Goal: Information Seeking & Learning: Learn about a topic

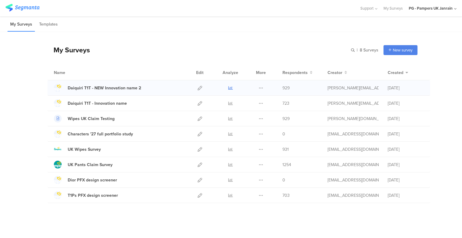
click at [228, 87] on icon at bounding box center [230, 88] width 5 height 5
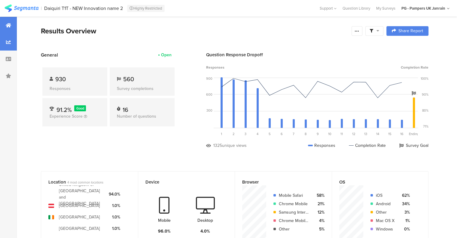
click at [1, 44] on div at bounding box center [8, 42] width 17 height 17
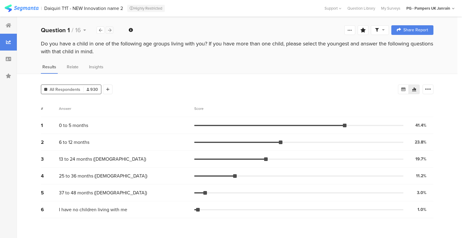
click at [109, 30] on icon at bounding box center [109, 30] width 3 height 4
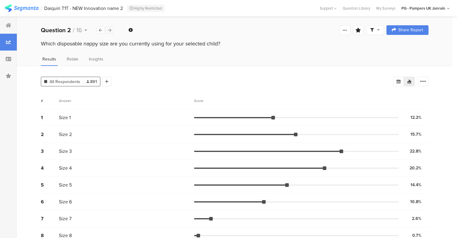
click at [109, 30] on icon at bounding box center [109, 30] width 3 height 4
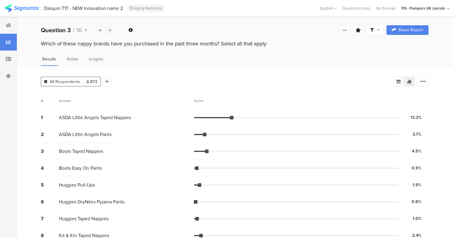
click at [109, 30] on icon at bounding box center [109, 30] width 3 height 4
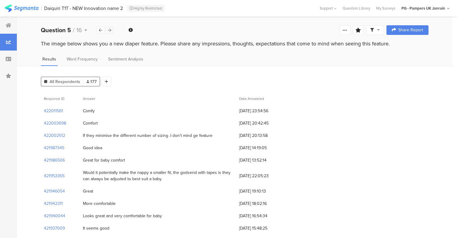
click at [108, 29] on icon at bounding box center [109, 30] width 3 height 4
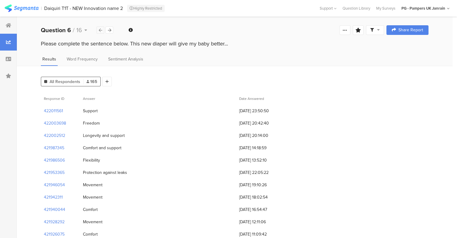
click at [99, 27] on div at bounding box center [100, 29] width 8 height 7
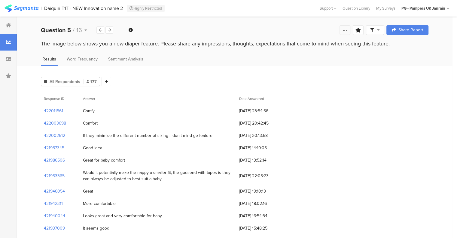
click at [350, 29] on div at bounding box center [345, 30] width 11 height 10
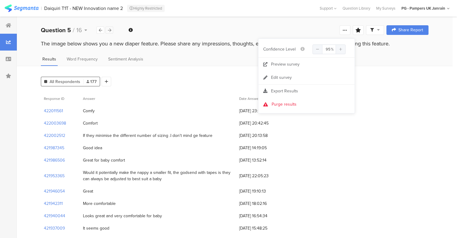
click at [113, 27] on div at bounding box center [109, 29] width 8 height 7
click at [111, 27] on div at bounding box center [109, 29] width 8 height 7
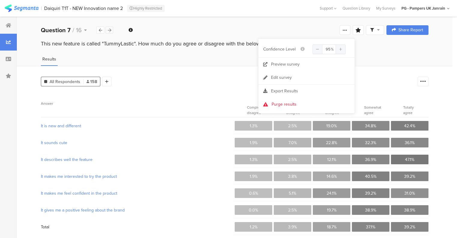
click at [111, 27] on div at bounding box center [109, 29] width 8 height 7
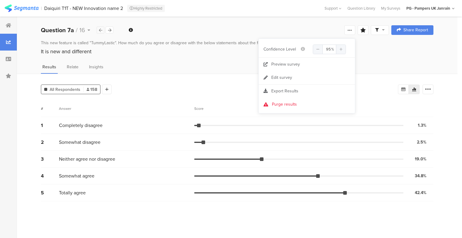
click at [101, 26] on div at bounding box center [100, 29] width 8 height 7
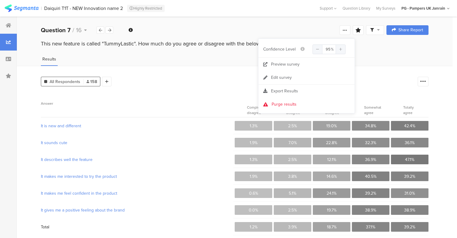
click at [188, 91] on div "All Respondents 158 Add Segment Confidence interval Vote count Export as Excel …" at bounding box center [235, 156] width 436 height 180
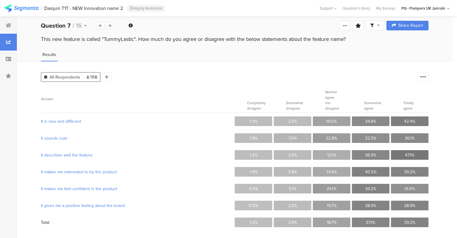
scroll to position [5, 0]
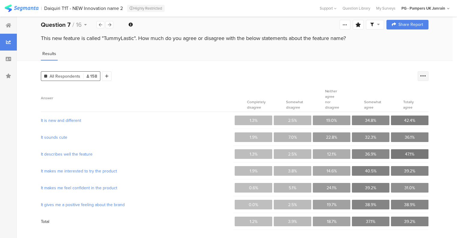
click at [426, 76] on icon at bounding box center [423, 76] width 6 height 6
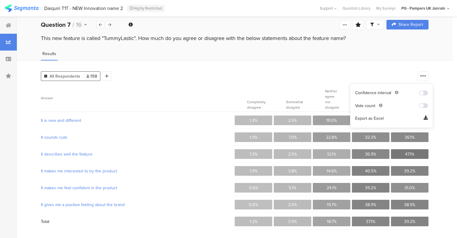
click at [424, 107] on span at bounding box center [423, 105] width 9 height 5
click at [424, 92] on span at bounding box center [423, 92] width 9 height 5
click at [426, 91] on span at bounding box center [423, 92] width 9 height 5
click at [426, 105] on span at bounding box center [423, 105] width 9 height 5
click at [427, 117] on icon at bounding box center [426, 118] width 4 height 6
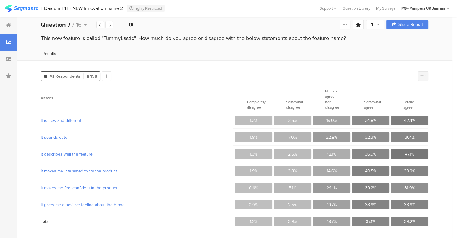
click at [426, 75] on icon at bounding box center [423, 76] width 6 height 6
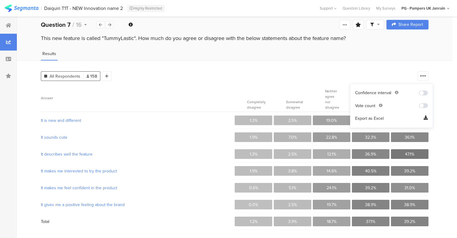
click at [423, 107] on span at bounding box center [423, 105] width 9 height 5
click at [242, 79] on div "All Respondents 158 Add Segment" at bounding box center [228, 75] width 374 height 12
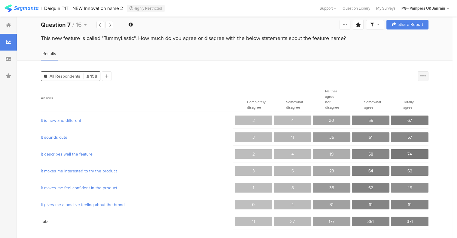
click at [426, 77] on icon at bounding box center [423, 76] width 6 height 6
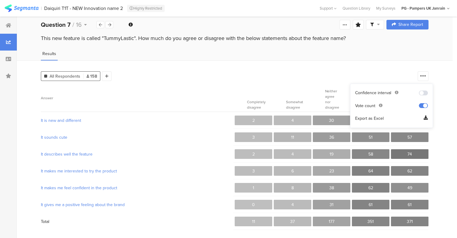
click at [423, 104] on span at bounding box center [423, 105] width 9 height 5
click at [402, 57] on div "Results" at bounding box center [235, 55] width 436 height 10
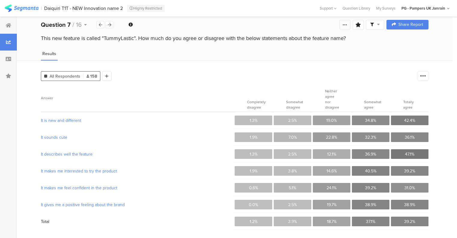
click at [347, 26] on icon at bounding box center [345, 24] width 5 height 5
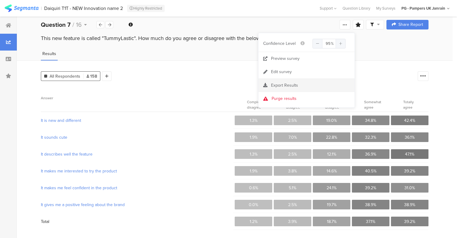
click at [282, 87] on span "Export Results" at bounding box center [284, 85] width 27 height 6
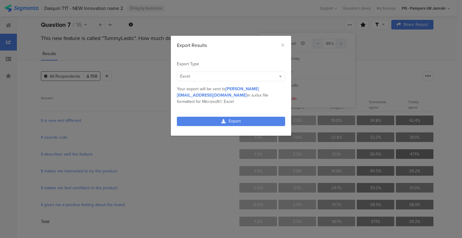
click at [236, 76] on div "Excel" at bounding box center [228, 76] width 96 height 6
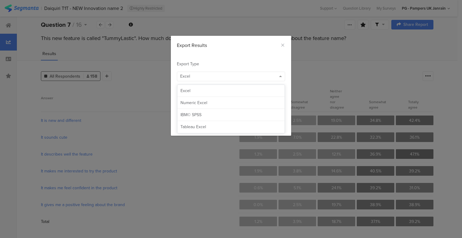
click at [236, 76] on div "Excel" at bounding box center [228, 76] width 96 height 6
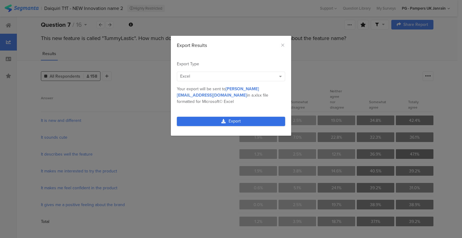
click at [240, 117] on link "Export" at bounding box center [231, 121] width 108 height 9
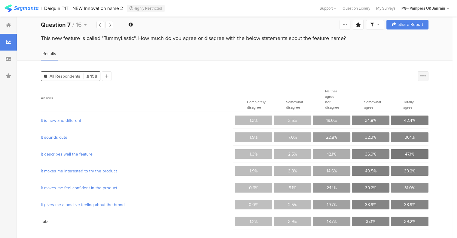
click at [429, 75] on div at bounding box center [423, 76] width 11 height 10
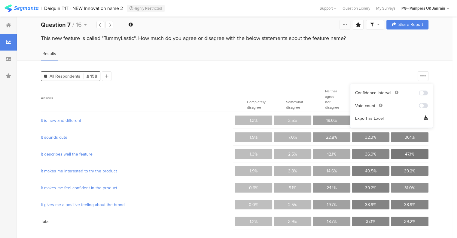
click at [350, 23] on div at bounding box center [345, 25] width 11 height 10
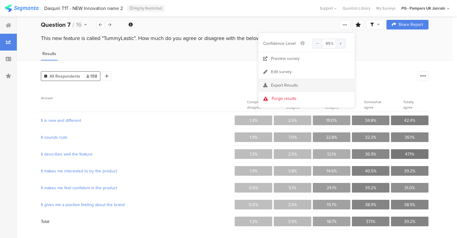
click at [311, 84] on div "Export Results" at bounding box center [306, 85] width 96 height 6
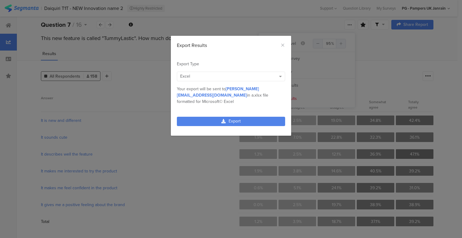
click at [213, 75] on div "Excel" at bounding box center [228, 76] width 96 height 6
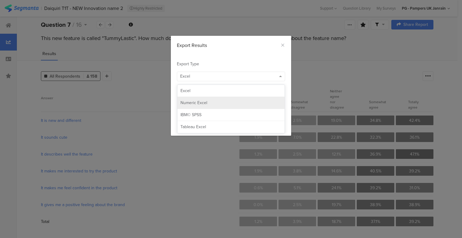
drag, startPoint x: 208, startPoint y: 101, endPoint x: 211, endPoint y: 108, distance: 8.4
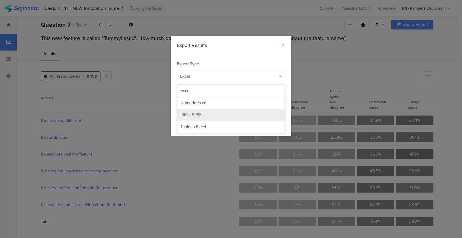
click at [208, 101] on div "Numeric Excel" at bounding box center [230, 103] width 101 height 6
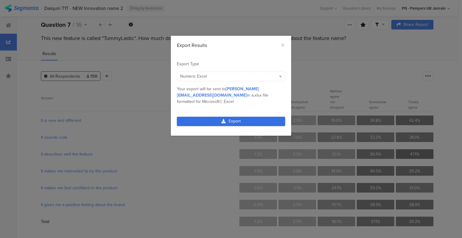
click at [229, 117] on link "Export" at bounding box center [231, 121] width 108 height 9
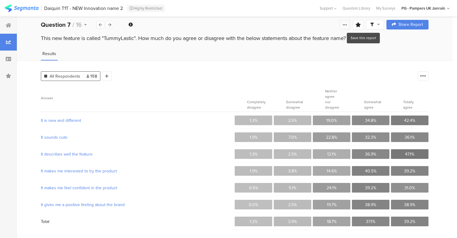
click at [347, 23] on icon at bounding box center [345, 24] width 5 height 5
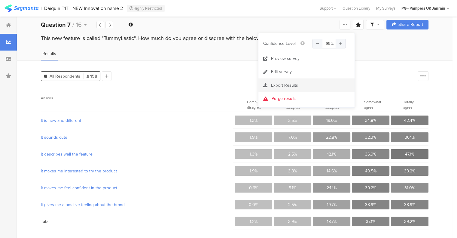
click at [295, 82] on span "Export Results" at bounding box center [284, 85] width 27 height 6
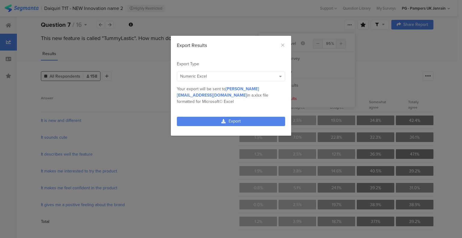
click at [226, 75] on div "Numeric Excel" at bounding box center [228, 76] width 96 height 6
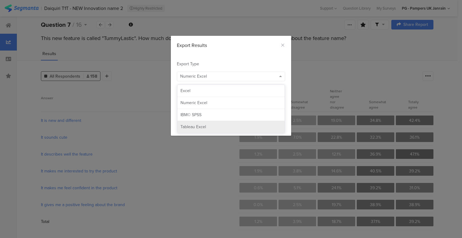
click at [211, 127] on div "Tableau Excel" at bounding box center [230, 127] width 101 height 6
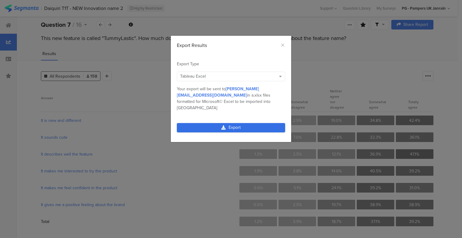
click at [213, 123] on link "Export" at bounding box center [231, 127] width 108 height 9
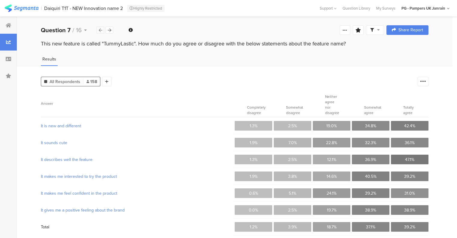
click at [102, 29] on icon at bounding box center [100, 30] width 3 height 4
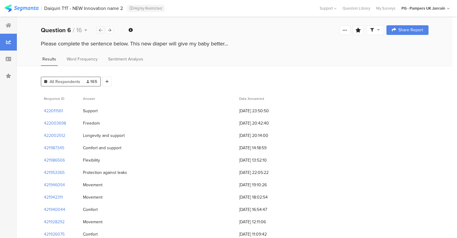
click at [102, 29] on icon at bounding box center [100, 30] width 3 height 4
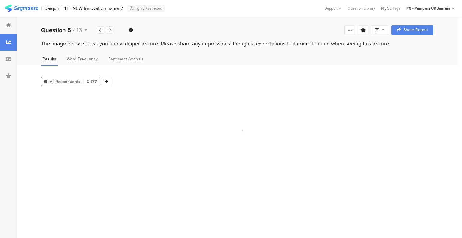
click at [85, 43] on div "The image below shows you a new diaper feature. Please share any impressions, t…" at bounding box center [237, 44] width 392 height 8
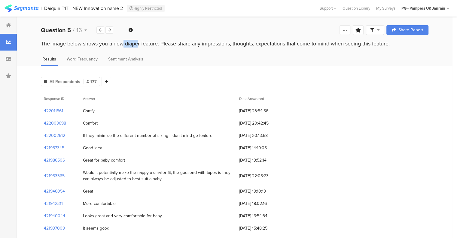
click at [85, 43] on div "The image below shows you a new diaper feature. Please share any impressions, t…" at bounding box center [235, 44] width 388 height 8
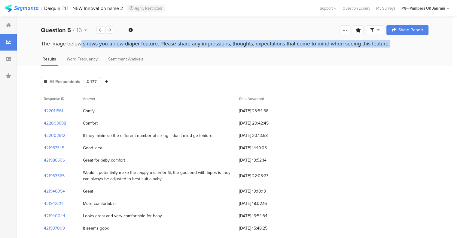
click at [85, 43] on div "The image below shows you a new diaper feature. Please share any impressions, t…" at bounding box center [235, 44] width 388 height 8
click at [188, 43] on div "The image below shows you a new diaper feature. Please share any impressions, t…" at bounding box center [235, 44] width 388 height 8
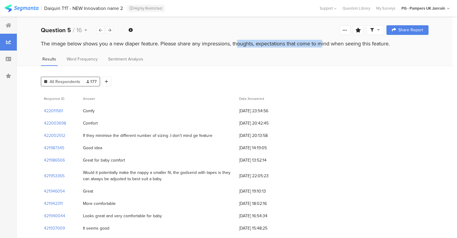
drag, startPoint x: 203, startPoint y: 43, endPoint x: 287, endPoint y: 45, distance: 84.5
click at [287, 45] on div "The image below shows you a new diaper feature. Please share any impressions, t…" at bounding box center [235, 44] width 388 height 8
copy div "impressions, thoughts, expectations"
click at [161, 43] on div "The image below shows you a new diaper feature. Please share any impressions, t…" at bounding box center [235, 44] width 388 height 8
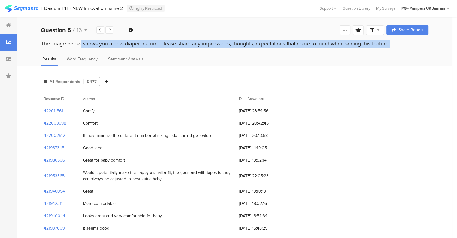
click at [161, 43] on div "The image below shows you a new diaper feature. Please share any impressions, t…" at bounding box center [235, 44] width 388 height 8
copy section "The image below shows you a new diaper feature. Please share any impressions, t…"
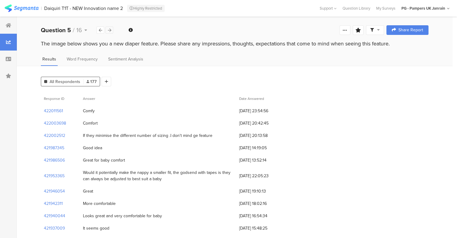
click at [111, 29] on icon at bounding box center [109, 30] width 3 height 4
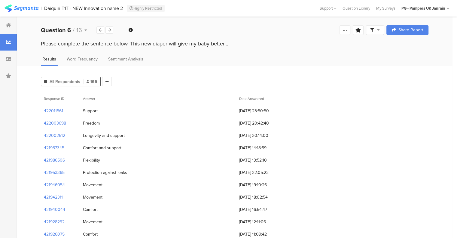
click at [107, 44] on div "Please complete the sentence below. This new diaper will give my baby better..." at bounding box center [235, 44] width 388 height 8
copy section "Please complete the sentence below. This new diaper will give my baby better..."
drag, startPoint x: 197, startPoint y: 44, endPoint x: 191, endPoint y: 43, distance: 5.5
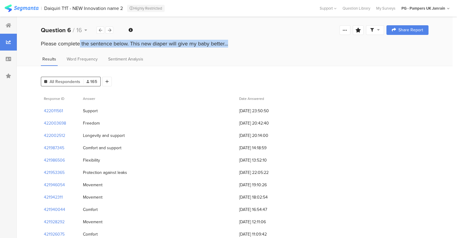
click at [196, 44] on div "Please complete the sentence below. This new diaper will give my baby better..." at bounding box center [235, 44] width 388 height 8
click at [108, 30] on icon at bounding box center [109, 30] width 3 height 4
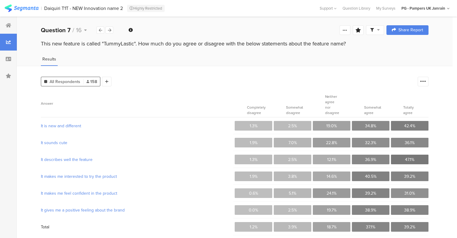
click at [117, 41] on div "This new feature is called "TummyLastic". How much do you agree or disagree wit…" at bounding box center [235, 44] width 388 height 8
copy div "TummyLastic"
click at [170, 35] on div "Welcome page 1 Do you have a child in one of the following age groups living wi…" at bounding box center [235, 29] width 436 height 19
click at [109, 30] on icon at bounding box center [109, 30] width 3 height 4
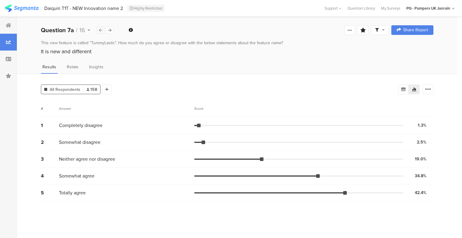
click at [102, 29] on div at bounding box center [100, 29] width 8 height 7
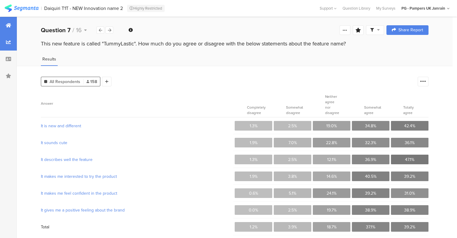
click at [10, 24] on icon at bounding box center [8, 25] width 5 height 5
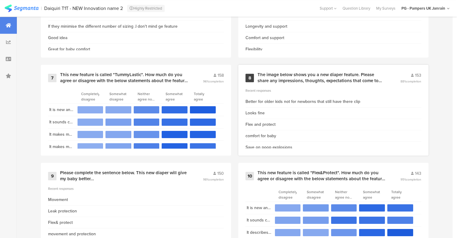
scroll to position [601, 0]
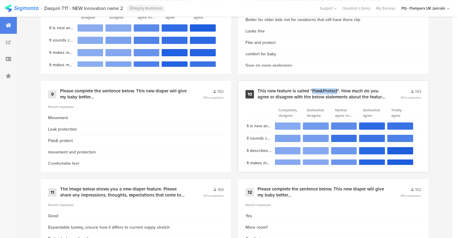
drag, startPoint x: 314, startPoint y: 89, endPoint x: 340, endPoint y: 90, distance: 25.6
click at [340, 90] on div "This new feature is called "Flex&Protect". How much do you agree or disagree wi…" at bounding box center [322, 94] width 128 height 12
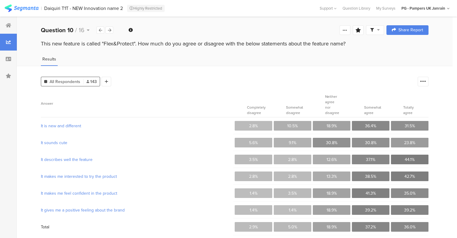
click at [121, 46] on div "This new feature is called "Flex&Protect". How much do you agree or disagree wi…" at bounding box center [235, 44] width 388 height 8
click at [118, 45] on div "This new feature is called "Flex&Protect". How much do you agree or disagree wi…" at bounding box center [235, 44] width 388 height 8
click at [106, 44] on div "This new feature is called "Flex&Protect". How much do you agree or disagree wi…" at bounding box center [235, 44] width 388 height 8
drag, startPoint x: 105, startPoint y: 43, endPoint x: 135, endPoint y: 46, distance: 29.6
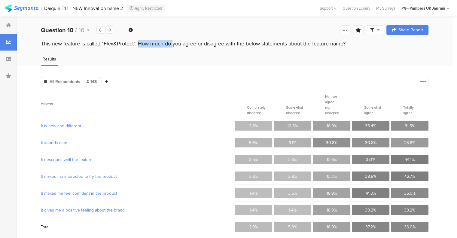
click at [135, 46] on div "This new feature is called "Flex&Protect". How much do you agree or disagree wi…" at bounding box center [235, 44] width 388 height 8
copy div "Flex&Protect"
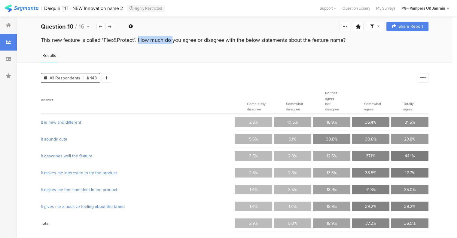
scroll to position [5, 0]
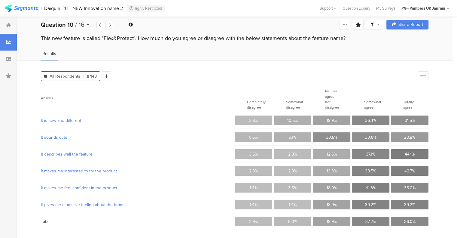
click at [73, 24] on b "Question 10" at bounding box center [57, 24] width 32 height 9
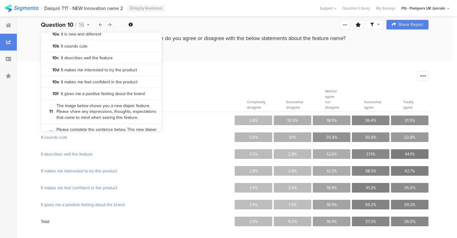
scroll to position [361, 0]
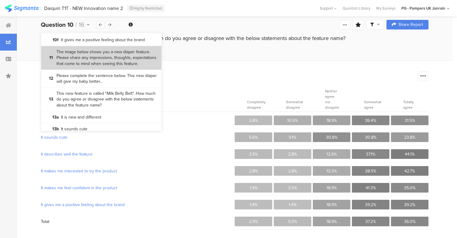
drag, startPoint x: 99, startPoint y: 95, endPoint x: 111, endPoint y: 87, distance: 13.8
click at [99, 84] on bdi "Please complete the sentence below. This new diaper will give my baby better..." at bounding box center [107, 79] width 100 height 12
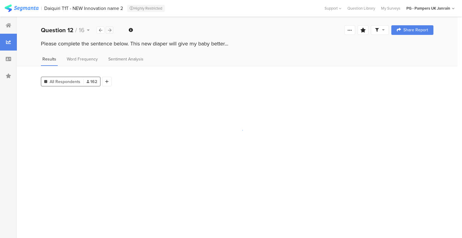
click at [112, 30] on div at bounding box center [109, 29] width 8 height 7
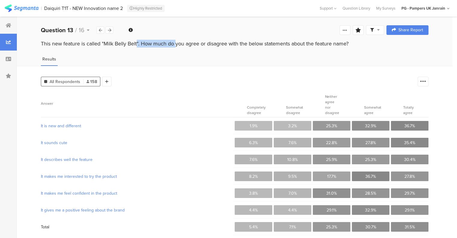
drag, startPoint x: 104, startPoint y: 44, endPoint x: 138, endPoint y: 47, distance: 33.7
click at [138, 47] on div "This new feature is called "Milk Belly Belt". How much do you agree or disagree…" at bounding box center [235, 44] width 388 height 8
copy div "Milk Belly Belt"
click at [74, 30] on div "Question 13 / 16" at bounding box center [69, 30] width 56 height 9
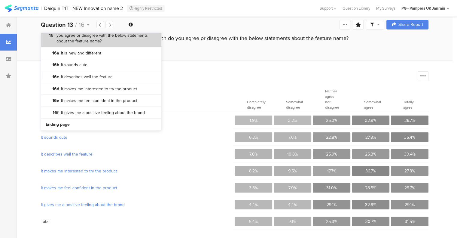
scroll to position [524, 0]
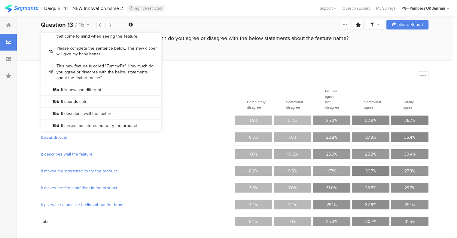
click at [89, 81] on bdi "This new feature is called "TummyFit". How much do you agree or disagree with t…" at bounding box center [107, 72] width 100 height 18
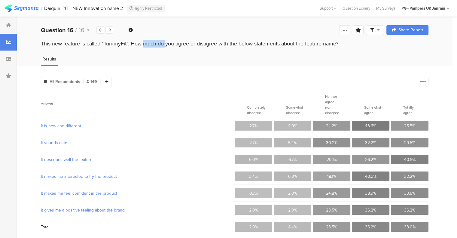
drag, startPoint x: 105, startPoint y: 43, endPoint x: 127, endPoint y: 43, distance: 21.9
click at [127, 43] on div "This new feature is called "TummyFit". How much do you agree or disagree with t…" at bounding box center [235, 44] width 388 height 8
copy div "TummyFit"
click at [60, 26] on b "Question 16" at bounding box center [57, 30] width 32 height 9
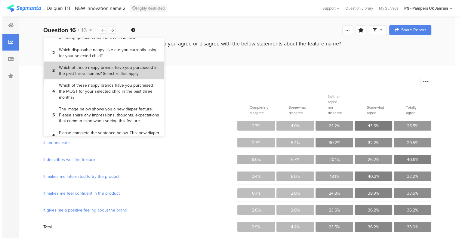
scroll to position [60, 0]
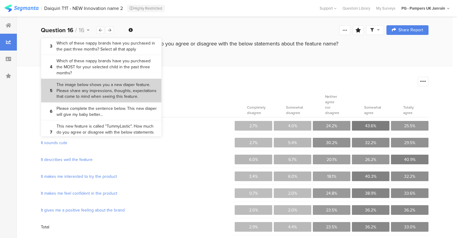
click at [96, 93] on bdi "The image below shows you a new diaper feature. Please share any impressions, t…" at bounding box center [107, 91] width 100 height 18
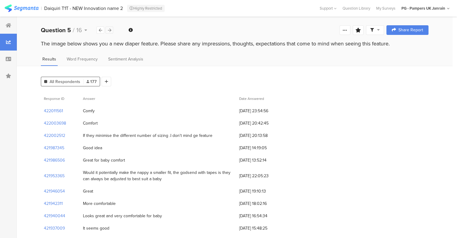
click at [112, 27] on div at bounding box center [109, 29] width 8 height 7
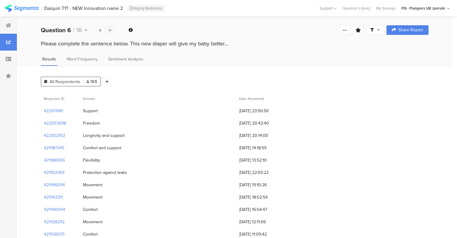
click at [112, 27] on div at bounding box center [109, 29] width 8 height 7
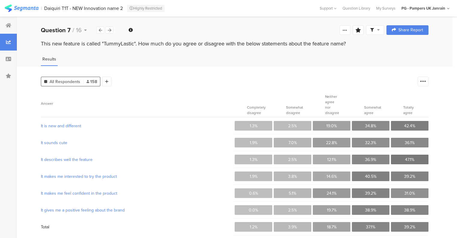
click at [166, 134] on div "It sounds cute" at bounding box center [137, 142] width 192 height 17
click at [112, 29] on div at bounding box center [109, 29] width 8 height 7
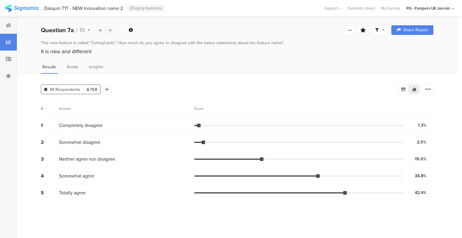
click at [110, 30] on icon at bounding box center [109, 30] width 3 height 4
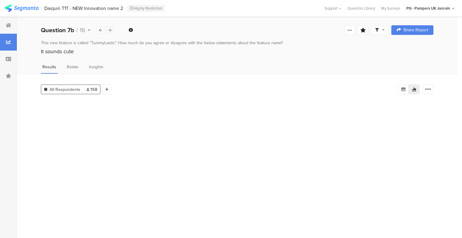
click at [110, 30] on icon at bounding box center [109, 30] width 3 height 4
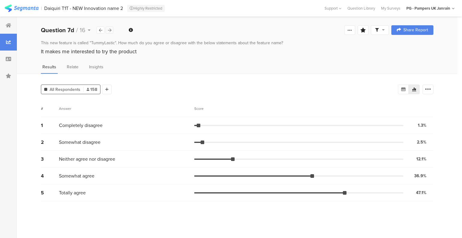
click at [110, 30] on icon at bounding box center [109, 30] width 3 height 4
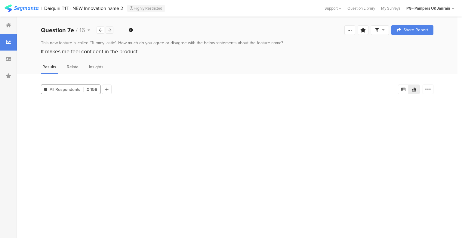
click at [110, 30] on icon at bounding box center [109, 30] width 3 height 4
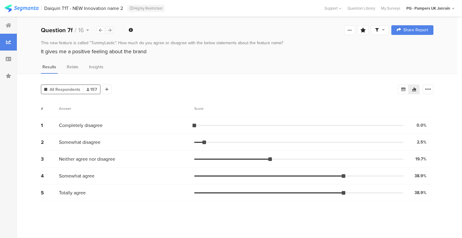
click at [110, 30] on icon at bounding box center [109, 30] width 3 height 4
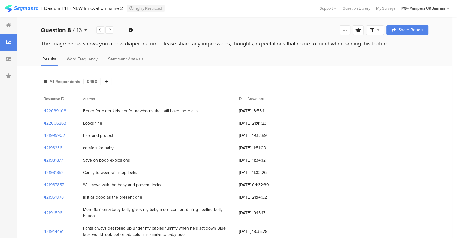
click at [96, 26] on div "Question 8 / 16" at bounding box center [69, 30] width 56 height 9
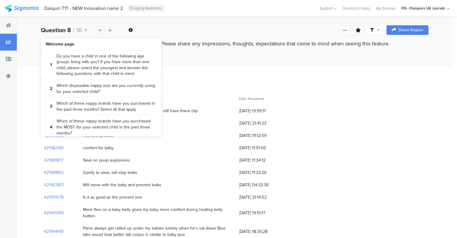
click at [98, 30] on div at bounding box center [100, 29] width 8 height 7
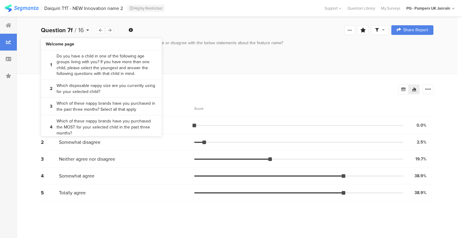
click at [76, 27] on div "Question 7f / 16" at bounding box center [69, 30] width 56 height 9
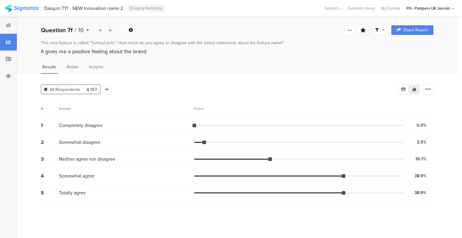
click at [65, 31] on b "Question 7f" at bounding box center [57, 30] width 32 height 9
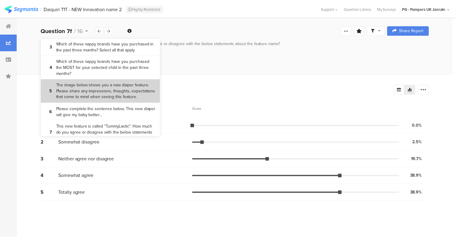
scroll to position [90, 0]
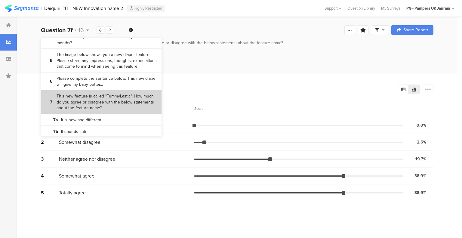
click at [85, 101] on bdi "This new feature is called "TummyLastic". How much do you agree or disagree wit…" at bounding box center [107, 102] width 100 height 18
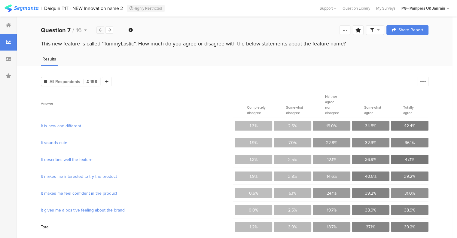
click at [102, 31] on div at bounding box center [100, 29] width 8 height 7
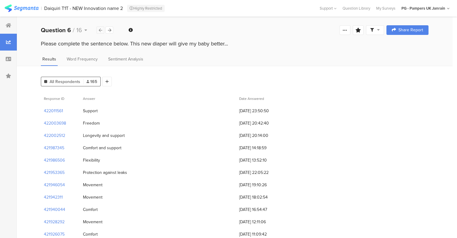
click at [103, 31] on div at bounding box center [100, 29] width 8 height 7
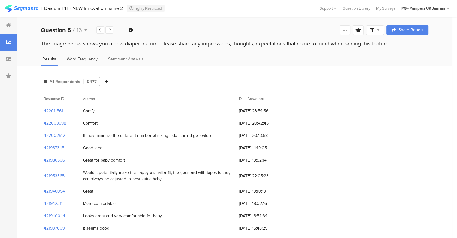
click at [89, 58] on span "Word Frequency" at bounding box center [82, 59] width 31 height 6
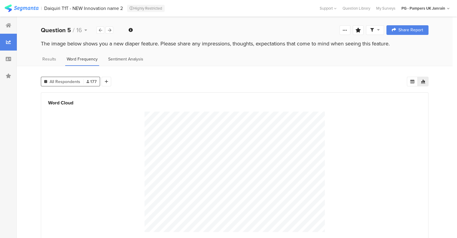
click at [132, 59] on span "Sentiment Analysis" at bounding box center [125, 59] width 35 height 6
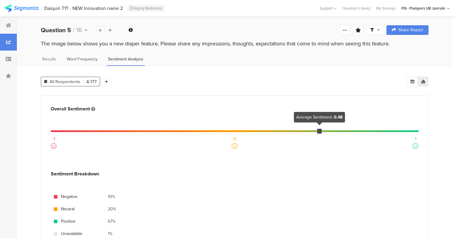
click at [86, 59] on span "Word Frequency" at bounding box center [82, 59] width 31 height 6
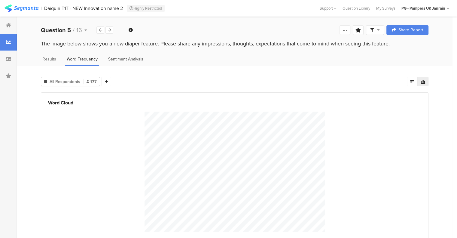
scroll to position [8, 0]
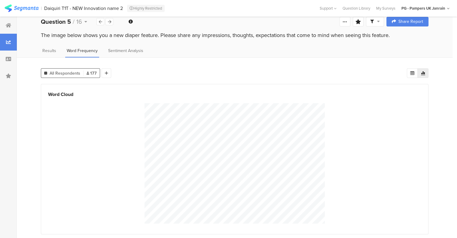
click at [426, 72] on icon at bounding box center [423, 73] width 5 height 5
click at [418, 70] on div at bounding box center [412, 73] width 11 height 10
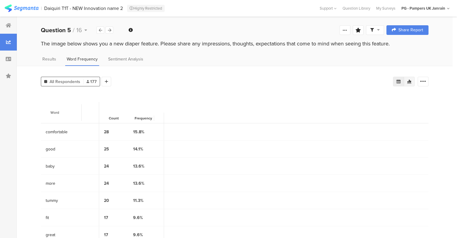
click at [411, 82] on icon at bounding box center [409, 82] width 4 height 4
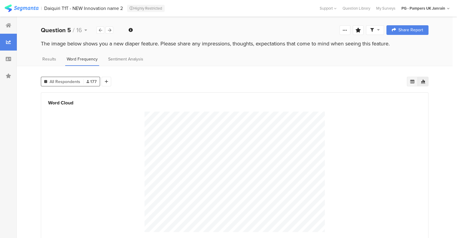
click at [418, 79] on div at bounding box center [412, 82] width 11 height 10
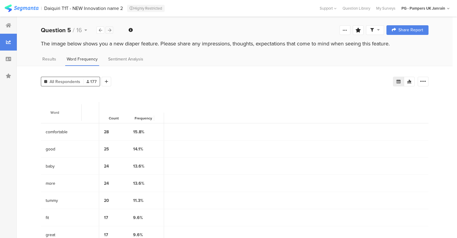
click at [111, 28] on icon at bounding box center [109, 30] width 3 height 4
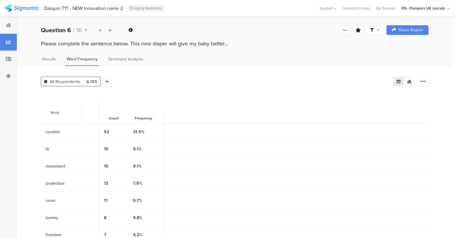
click at [411, 79] on div at bounding box center [409, 82] width 11 height 10
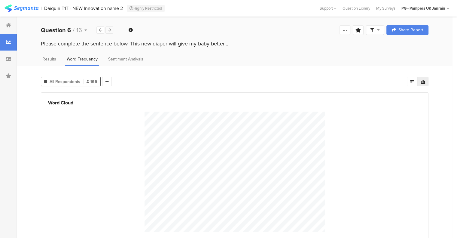
click at [108, 31] on icon at bounding box center [109, 30] width 3 height 4
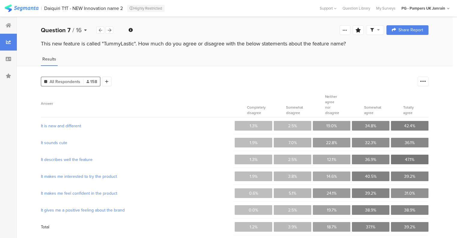
click at [69, 31] on b "Question 7" at bounding box center [56, 30] width 30 height 9
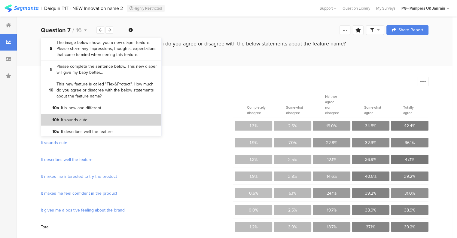
scroll to position [270, 0]
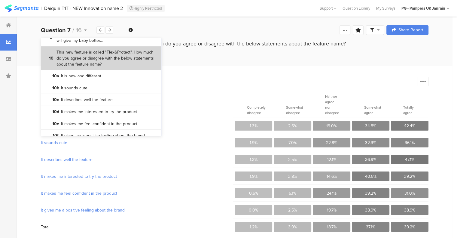
click at [95, 67] on bdi "This new feature is called "Flex&Protect". How much do you agree or disagree wi…" at bounding box center [107, 58] width 100 height 18
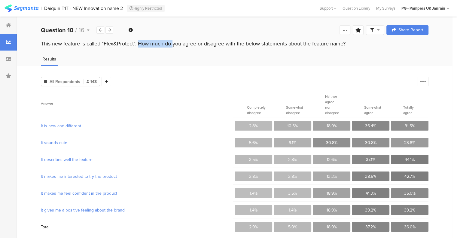
drag, startPoint x: 104, startPoint y: 43, endPoint x: 134, endPoint y: 43, distance: 29.8
click at [134, 43] on div "This new feature is called "Flex&Protect". How much do you agree or disagree wi…" at bounding box center [235, 44] width 388 height 8
copy div "Flex&Protect"
click at [255, 97] on section "Completely disagree" at bounding box center [254, 104] width 38 height 25
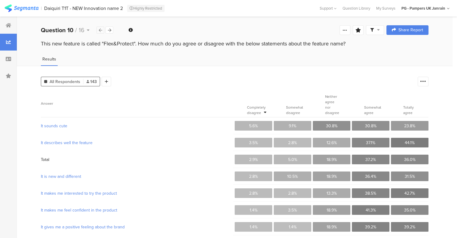
click at [100, 32] on icon at bounding box center [100, 30] width 3 height 4
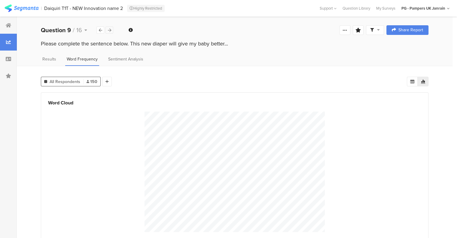
click at [109, 30] on icon at bounding box center [109, 30] width 3 height 4
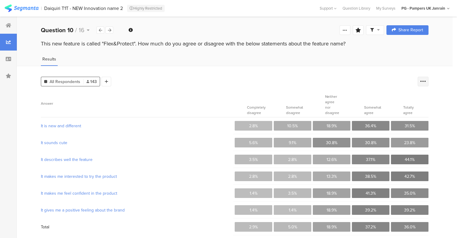
click at [426, 81] on icon at bounding box center [423, 81] width 6 height 6
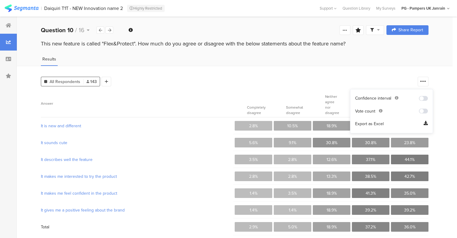
click at [426, 124] on icon at bounding box center [426, 124] width 4 height 6
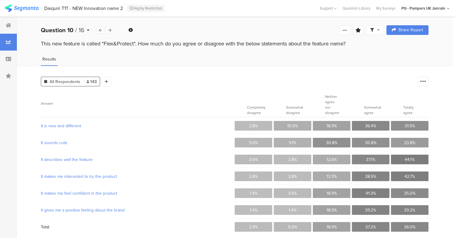
click at [69, 31] on b "Question 10" at bounding box center [57, 30] width 32 height 9
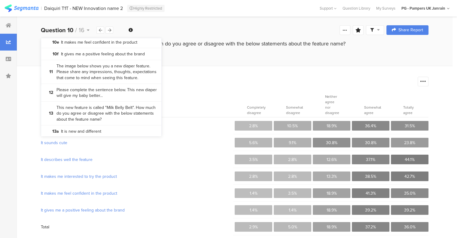
scroll to position [361, 0]
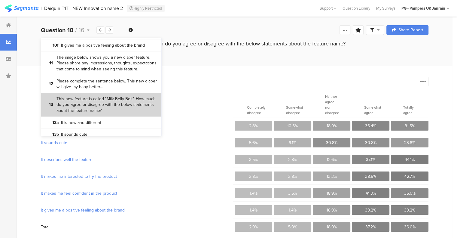
click at [90, 114] on bdi "This new feature is called "Milk Belly Belt". How much do you agree or disagree…" at bounding box center [107, 105] width 100 height 18
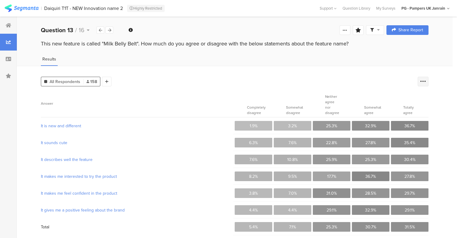
click at [428, 77] on div at bounding box center [423, 82] width 11 height 10
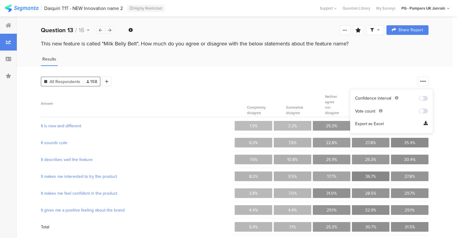
click at [425, 123] on icon at bounding box center [426, 124] width 4 height 6
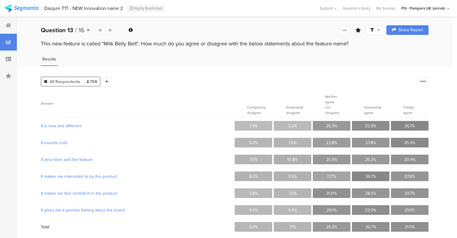
drag, startPoint x: 76, startPoint y: 27, endPoint x: 78, endPoint y: 29, distance: 3.4
click at [76, 27] on span "/" at bounding box center [76, 30] width 2 height 9
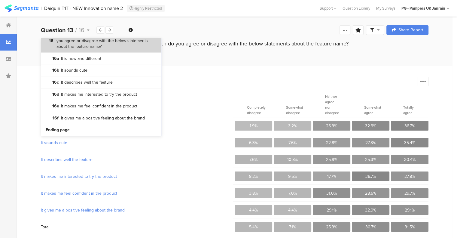
scroll to position [554, 0]
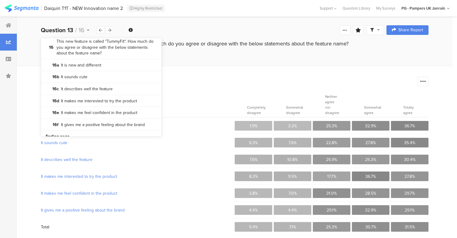
drag, startPoint x: 90, startPoint y: 71, endPoint x: 224, endPoint y: 62, distance: 134.1
click at [90, 56] on bdi "This new feature is called "TummyFit". How much do you agree or disagree with t…" at bounding box center [107, 47] width 100 height 18
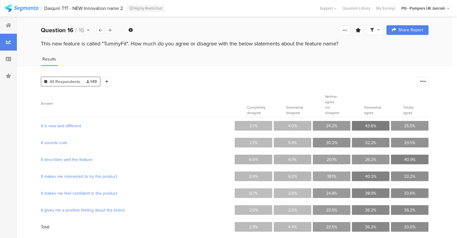
click at [380, 29] on span at bounding box center [375, 29] width 10 height 5
click at [450, 63] on div "Results" at bounding box center [235, 61] width 436 height 10
click at [426, 83] on icon at bounding box center [423, 81] width 6 height 6
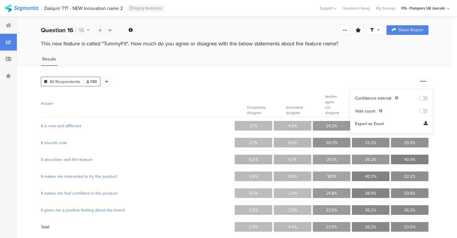
click at [266, 86] on div "All Respondents 149 Add Segment Answer Completely disagree Somewhat disagree Ne…" at bounding box center [235, 156] width 436 height 180
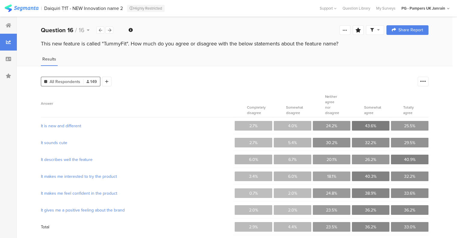
click at [376, 32] on span at bounding box center [375, 29] width 10 height 5
click at [429, 84] on div at bounding box center [423, 82] width 11 height 10
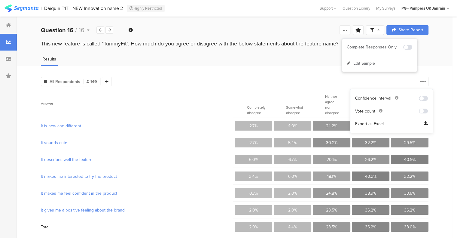
click at [373, 123] on span "Export as Excel" at bounding box center [369, 124] width 29 height 6
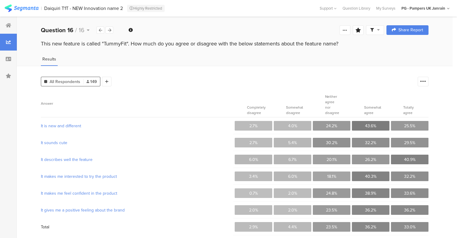
click at [199, 72] on div "All Respondents 149 Add Segment Answer Completely disagree Somewhat disagree Ne…" at bounding box center [235, 156] width 436 height 180
click at [124, 92] on section "Answer" at bounding box center [137, 104] width 192 height 25
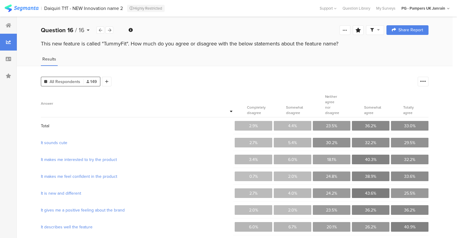
click at [95, 28] on div "Question 16 / 16" at bounding box center [69, 30] width 56 height 9
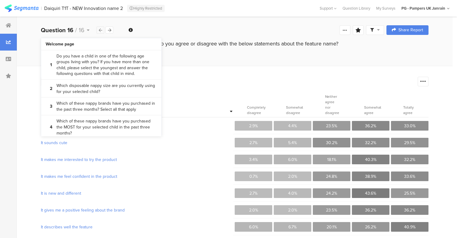
click at [100, 28] on div at bounding box center [100, 29] width 8 height 7
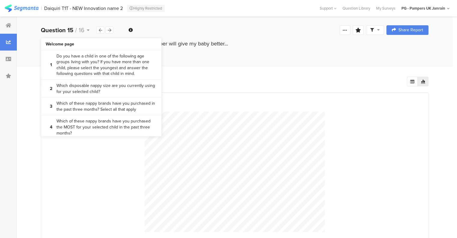
click at [285, 77] on div "All Respondents 153 Add Segment" at bounding box center [224, 80] width 366 height 12
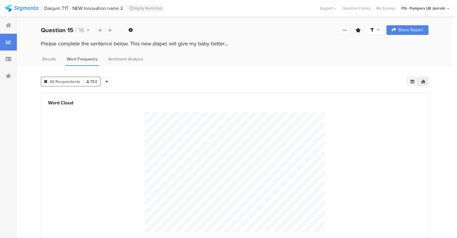
click at [415, 82] on icon at bounding box center [412, 81] width 5 height 5
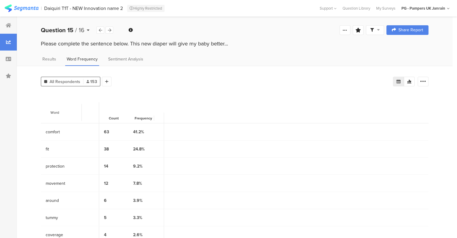
click at [68, 29] on b "Question 15" at bounding box center [57, 30] width 32 height 9
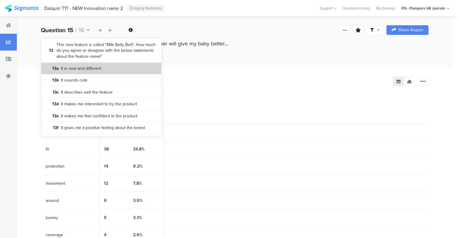
scroll to position [404, 0]
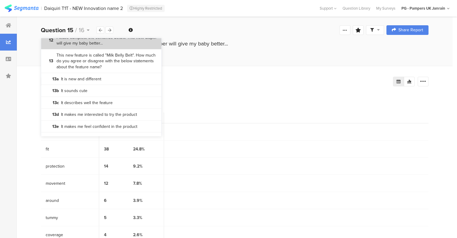
click at [99, 46] on bdi "Please complete the sentence below. This new diaper will give my baby better..." at bounding box center [107, 41] width 100 height 12
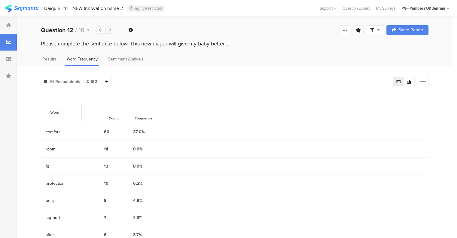
click at [110, 30] on icon at bounding box center [109, 30] width 3 height 4
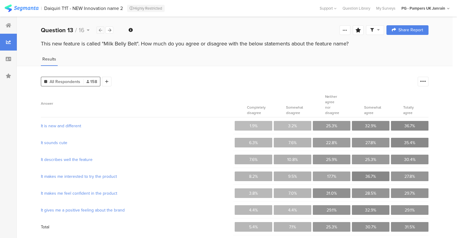
click at [99, 30] on icon at bounding box center [100, 30] width 3 height 4
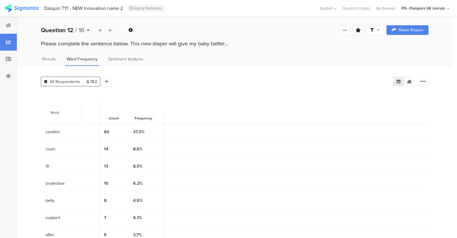
click at [50, 27] on b "Question 12" at bounding box center [57, 30] width 32 height 9
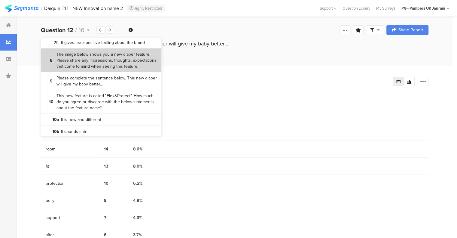
scroll to position [240, 0]
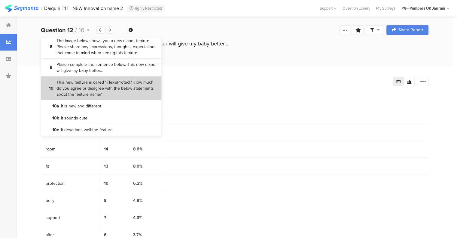
click at [109, 95] on bdi "This new feature is called "Flex&Protect". How much do you agree or disagree wi…" at bounding box center [107, 88] width 100 height 18
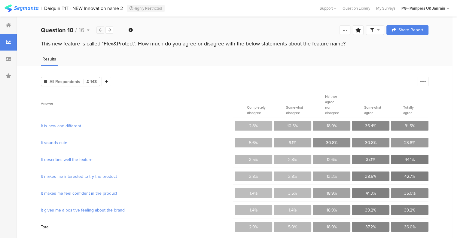
click at [100, 30] on icon at bounding box center [100, 30] width 3 height 4
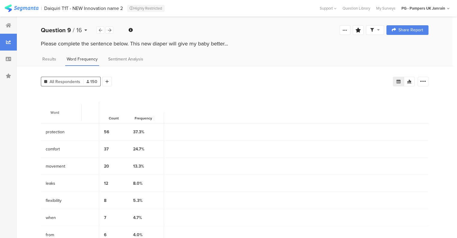
click at [66, 28] on b "Question 9" at bounding box center [56, 30] width 30 height 9
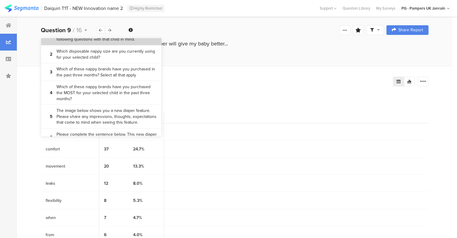
scroll to position [60, 0]
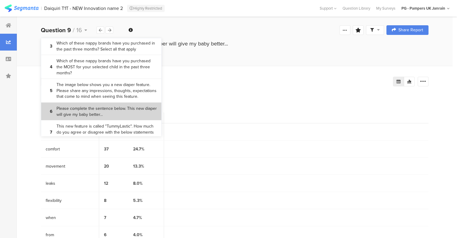
click at [116, 117] on bdi "Please complete the sentence below. This new diaper will give my baby better..." at bounding box center [107, 111] width 100 height 12
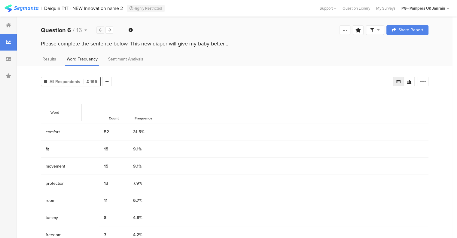
click at [100, 32] on icon at bounding box center [100, 30] width 3 height 4
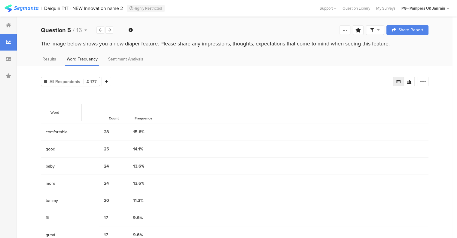
click at [90, 44] on div "The image below shows you a new diaper feature. Please share any impressions, t…" at bounding box center [235, 44] width 388 height 8
click at [72, 31] on div "Question 5 / 16" at bounding box center [69, 30] width 56 height 9
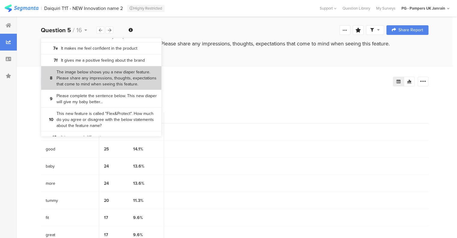
scroll to position [210, 0]
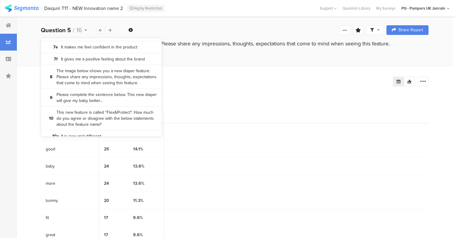
drag, startPoint x: 104, startPoint y: 86, endPoint x: 221, endPoint y: 85, distance: 116.9
click at [104, 86] on bdi "The image below shows you a new diaper feature. Please share any impressions, t…" at bounding box center [107, 77] width 100 height 18
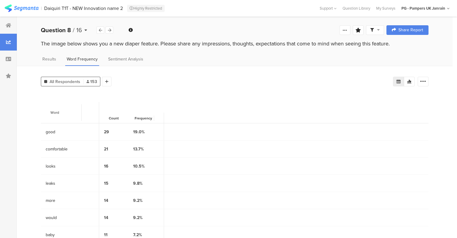
click at [61, 30] on b "Question 8" at bounding box center [56, 30] width 30 height 9
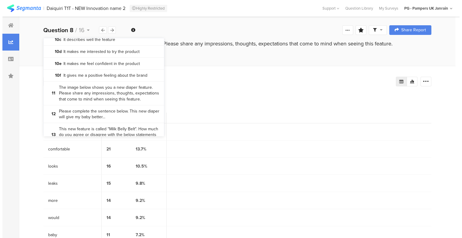
scroll to position [361, 0]
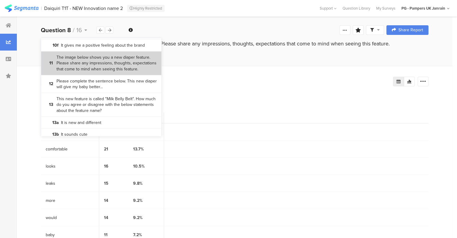
click at [111, 72] on bdi "The image below shows you a new diaper feature. Please share any impressions, t…" at bounding box center [107, 63] width 100 height 18
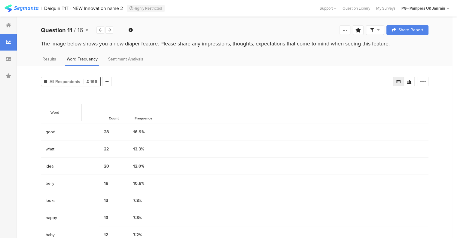
click at [62, 30] on b "Question 11" at bounding box center [56, 30] width 31 height 9
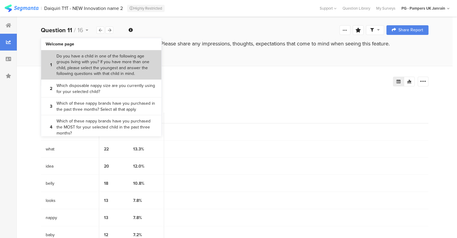
click at [108, 68] on bdi "Do you have a child in one of the following age groups living with you? If you …" at bounding box center [107, 64] width 100 height 23
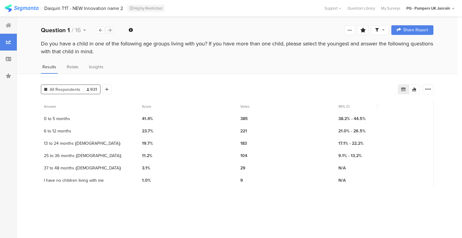
drag, startPoint x: 112, startPoint y: 26, endPoint x: 107, endPoint y: 28, distance: 5.5
click at [112, 26] on div "Question 1 / 16" at bounding box center [77, 30] width 73 height 9
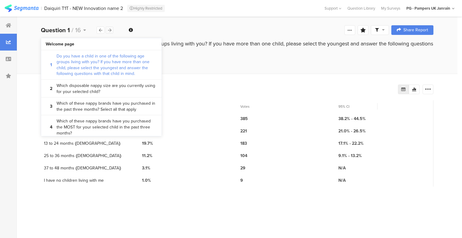
click at [106, 29] on div at bounding box center [109, 29] width 8 height 7
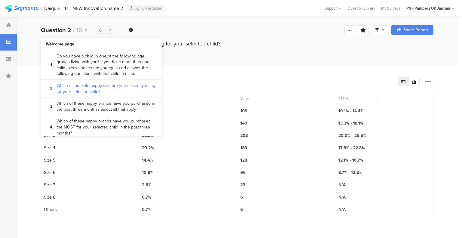
click at [106, 29] on div at bounding box center [109, 29] width 8 height 7
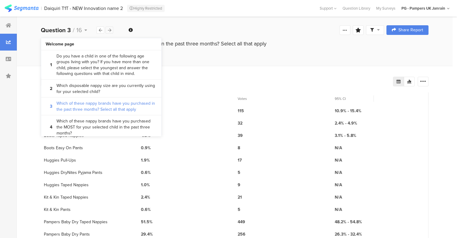
click at [108, 29] on icon at bounding box center [109, 30] width 3 height 4
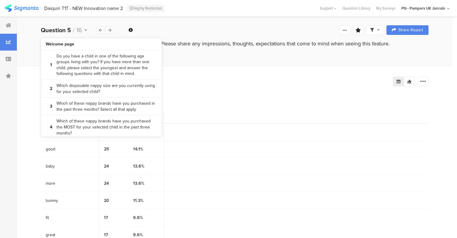
click at [197, 63] on div "Results Word Frequency Sentiment Analysis" at bounding box center [235, 61] width 436 height 10
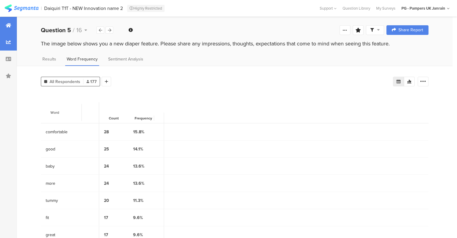
click at [8, 28] on div at bounding box center [8, 25] width 17 height 17
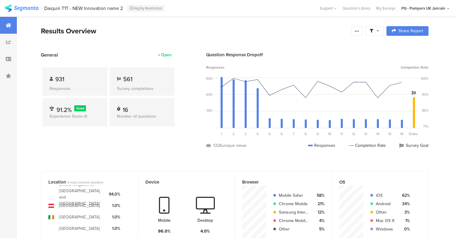
click at [9, 44] on icon at bounding box center [8, 42] width 5 height 5
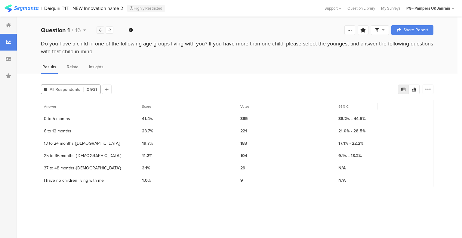
click at [102, 29] on div at bounding box center [100, 29] width 8 height 7
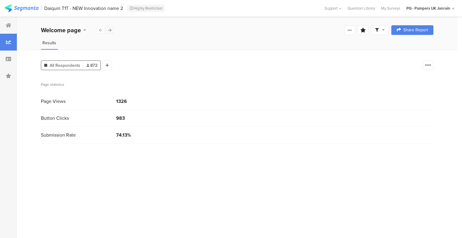
click at [109, 29] on icon at bounding box center [109, 30] width 3 height 4
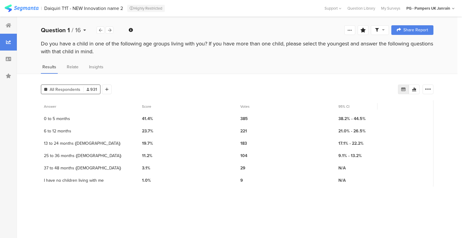
click at [75, 30] on span "16" at bounding box center [78, 30] width 6 height 9
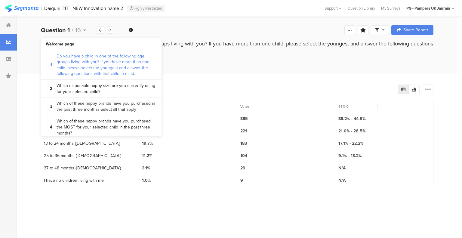
click at [228, 46] on div "Do you have a child in one of the following age groups living with you? If you …" at bounding box center [237, 48] width 392 height 16
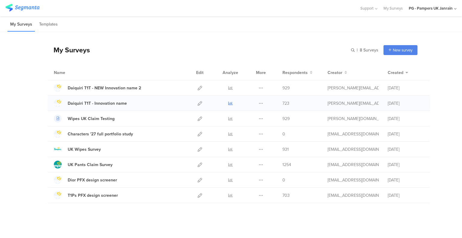
click at [229, 104] on icon at bounding box center [230, 103] width 5 height 5
click at [228, 87] on icon at bounding box center [230, 88] width 5 height 5
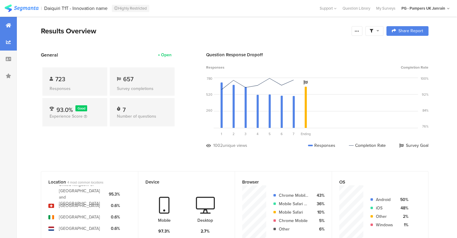
click at [7, 41] on icon at bounding box center [8, 42] width 5 height 5
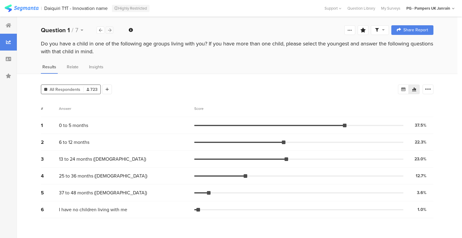
click at [108, 31] on icon at bounding box center [109, 30] width 3 height 4
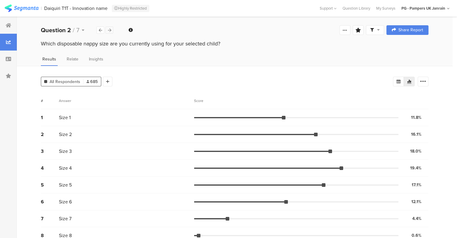
click at [109, 30] on icon at bounding box center [109, 30] width 3 height 4
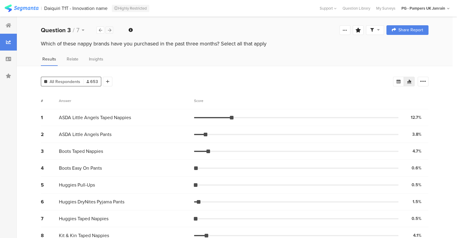
click at [109, 30] on icon at bounding box center [109, 30] width 3 height 4
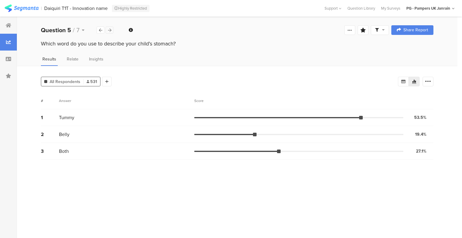
click at [109, 30] on icon at bounding box center [109, 30] width 3 height 4
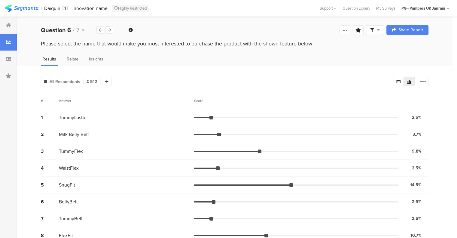
drag, startPoint x: 424, startPoint y: 112, endPoint x: 424, endPoint y: 115, distance: 3.3
click at [424, 113] on div "1 TummyLastic 2.5% 13 votes" at bounding box center [235, 117] width 388 height 17
click at [422, 116] on div "2.5%" at bounding box center [417, 117] width 10 height 6
click at [422, 117] on div "2.5%" at bounding box center [417, 117] width 10 height 6
drag, startPoint x: 383, startPoint y: 113, endPoint x: 308, endPoint y: 113, distance: 75.7
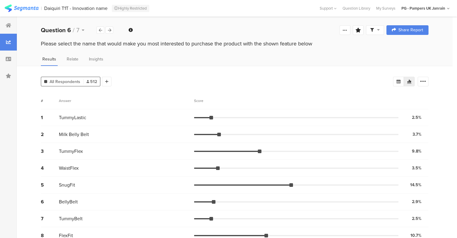
click at [383, 113] on div "1 TummyLastic 2.5% 13 votes" at bounding box center [235, 117] width 388 height 17
click at [221, 110] on div "1 TummyLastic 2.5% 13 votes" at bounding box center [235, 117] width 388 height 17
click at [219, 114] on div "1 TummyLastic 2.5% 13 votes" at bounding box center [235, 117] width 388 height 17
click at [402, 85] on div at bounding box center [398, 82] width 11 height 10
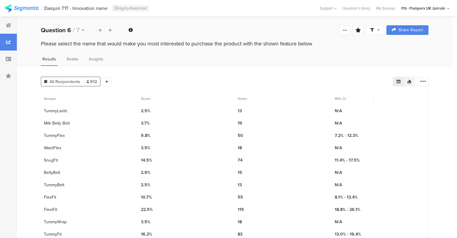
click at [412, 81] on icon at bounding box center [409, 81] width 5 height 5
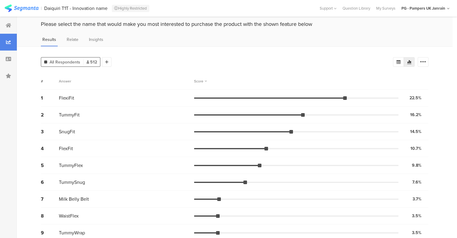
scroll to position [30, 0]
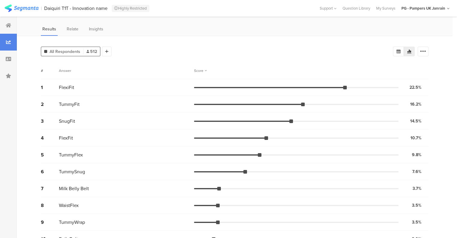
click at [165, 67] on div "# Answer Score" at bounding box center [235, 70] width 388 height 17
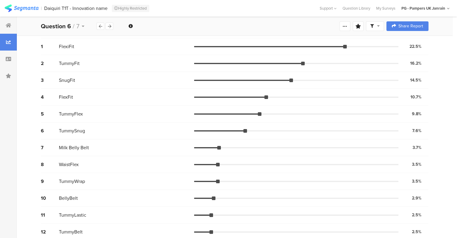
scroll to position [77, 0]
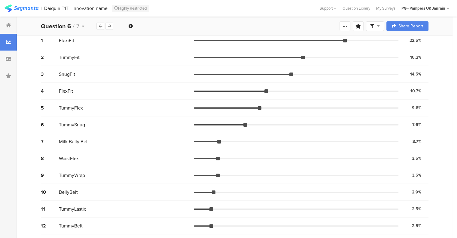
click at [141, 184] on div "10 BellyBelt 2.9% 15 votes" at bounding box center [235, 192] width 388 height 17
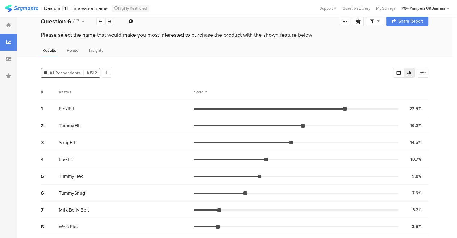
scroll to position [0, 0]
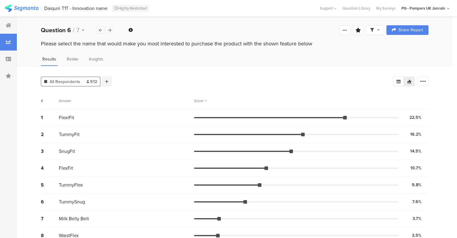
click at [111, 79] on div "All Respondents 512 Add Segment" at bounding box center [217, 80] width 352 height 12
click at [104, 82] on div at bounding box center [107, 82] width 10 height 10
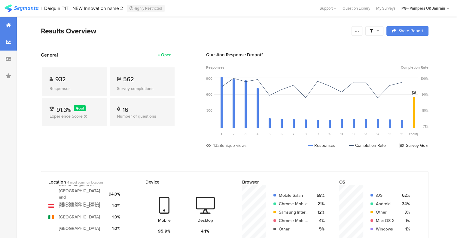
click at [16, 38] on div at bounding box center [8, 42] width 17 height 17
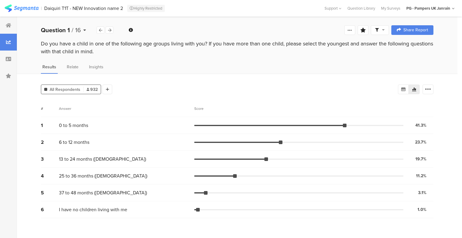
click at [76, 29] on span "16" at bounding box center [78, 30] width 6 height 9
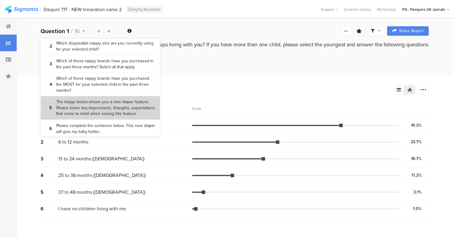
scroll to position [60, 0]
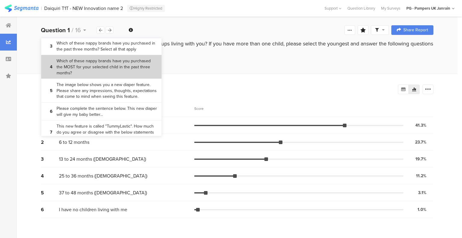
click at [86, 72] on bdi "Which of these nappy brands have you purchased the MOST for your selected child…" at bounding box center [107, 67] width 100 height 18
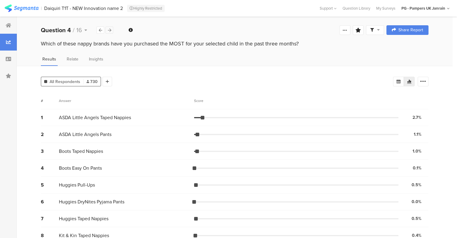
click at [108, 30] on icon at bounding box center [109, 30] width 3 height 4
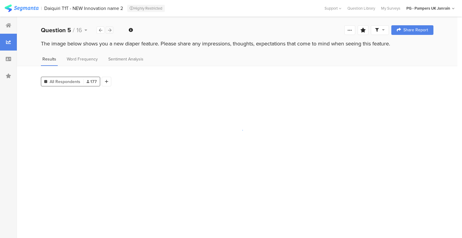
click at [108, 30] on icon at bounding box center [109, 30] width 3 height 4
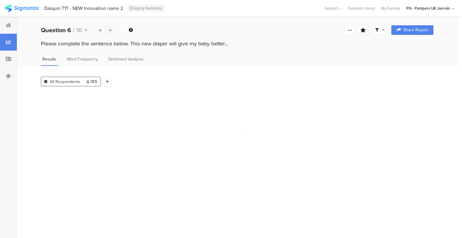
click at [108, 30] on icon at bounding box center [109, 30] width 3 height 4
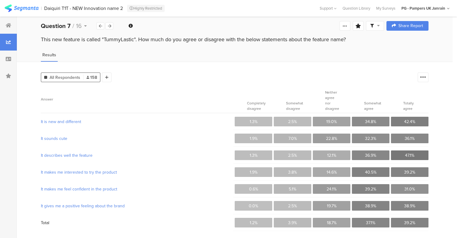
scroll to position [5, 0]
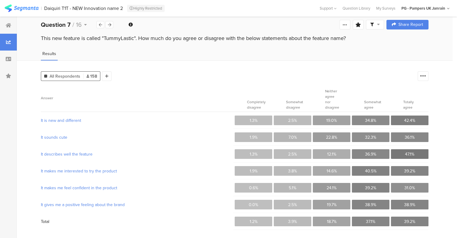
click at [150, 73] on div "All Respondents 158 Add Segment" at bounding box center [228, 75] width 374 height 12
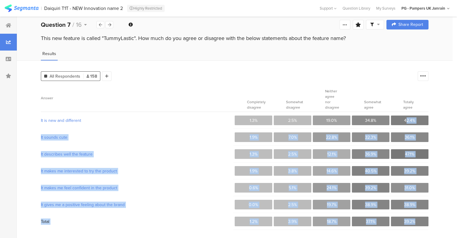
drag, startPoint x: 411, startPoint y: 112, endPoint x: 423, endPoint y: 214, distance: 102.3
click at [423, 214] on div "It is new and different 1.3% 2.5% 19.0% 34.8% 42.4% It sounds cute 1.9% 7.0% 22…" at bounding box center [235, 171] width 388 height 118
click at [429, 190] on div "It makes me feel confident in the product 0.6% 5.1% 24.1% 39.2% 31.0%" at bounding box center [235, 187] width 388 height 17
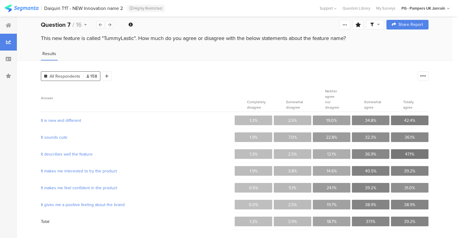
drag, startPoint x: 374, startPoint y: 118, endPoint x: 371, endPoint y: 118, distance: 3.4
click at [374, 118] on span "34.8%" at bounding box center [370, 120] width 11 height 6
